Goal: Transaction & Acquisition: Purchase product/service

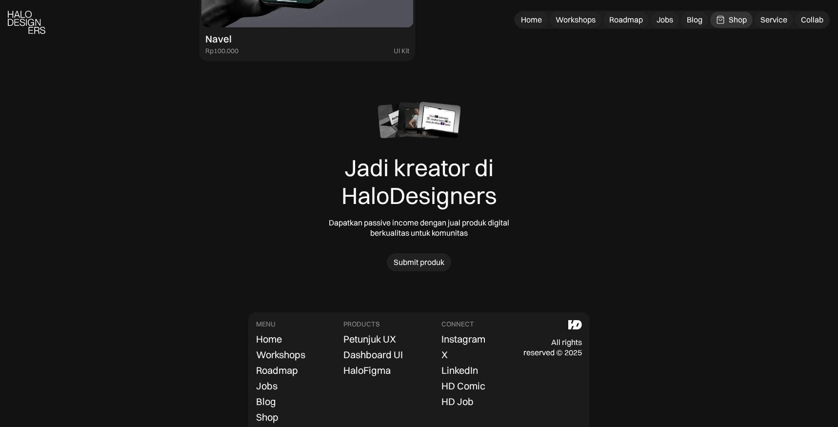
scroll to position [3049, 0]
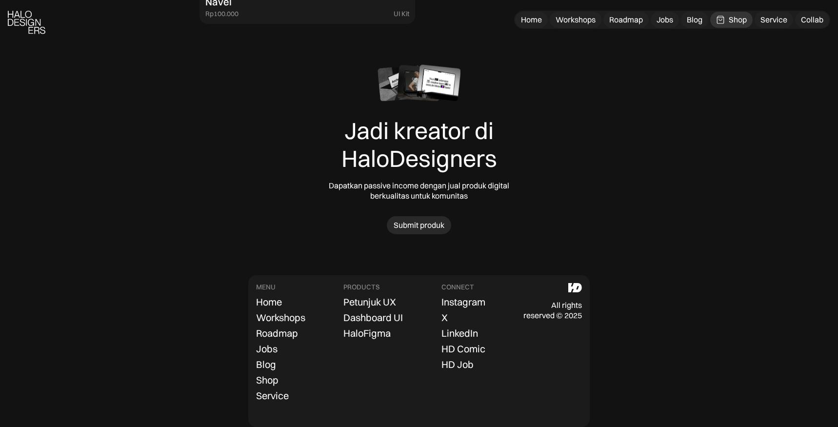
click at [431, 229] on div "Submit produk" at bounding box center [419, 225] width 51 height 10
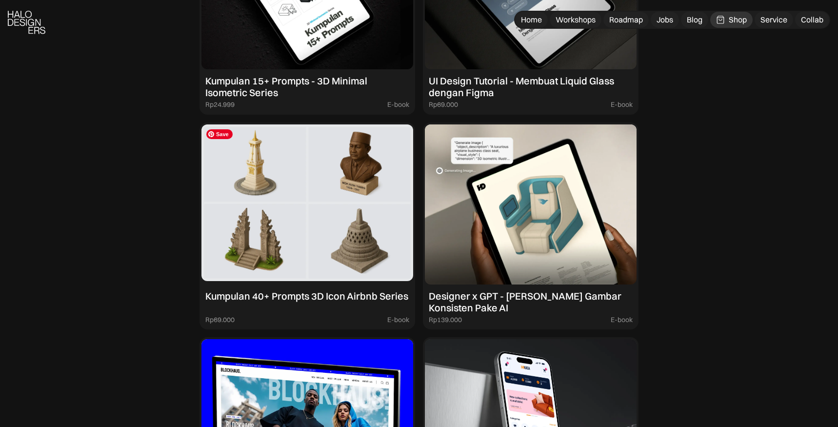
scroll to position [1028, 0]
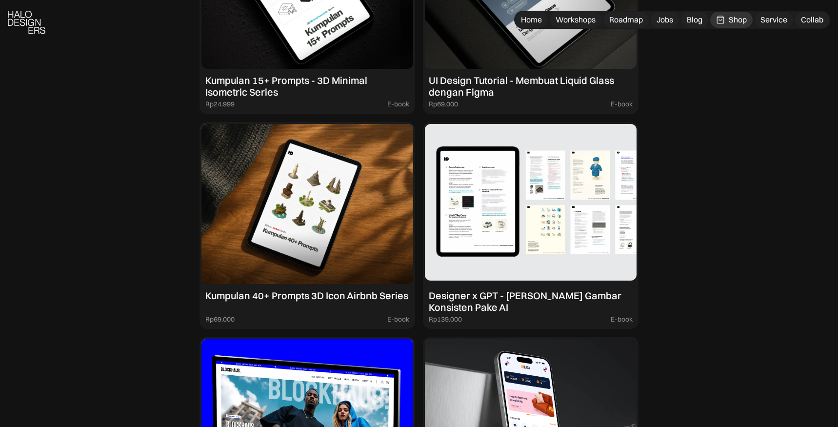
click at [498, 306] on div "Designer x GPT - [PERSON_NAME] Gambar Konsisten Pake AI" at bounding box center [531, 301] width 204 height 23
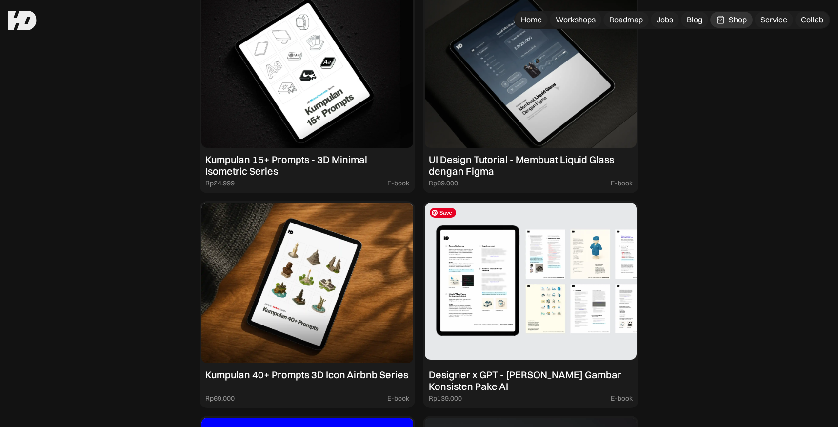
scroll to position [936, 0]
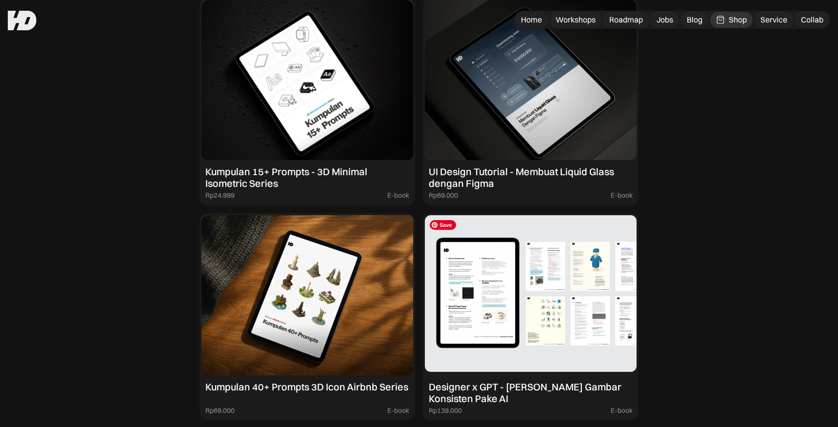
click at [601, 324] on img at bounding box center [531, 295] width 212 height 160
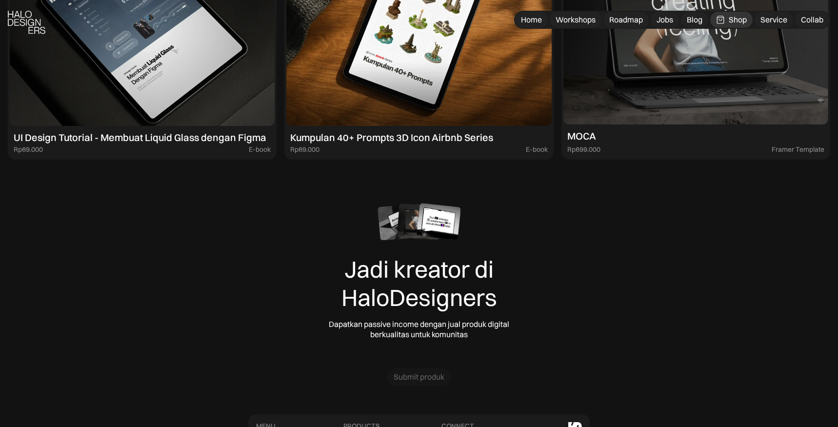
scroll to position [6244, 0]
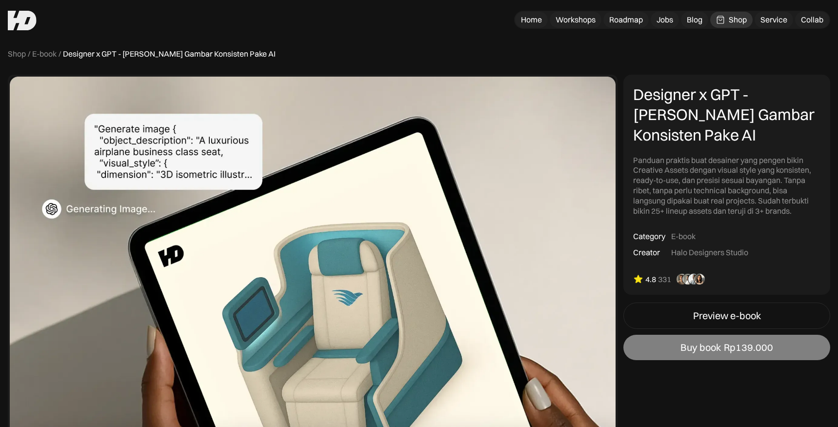
click at [708, 346] on div "Buy book" at bounding box center [700, 347] width 40 height 12
